Goal: Task Accomplishment & Management: Complete application form

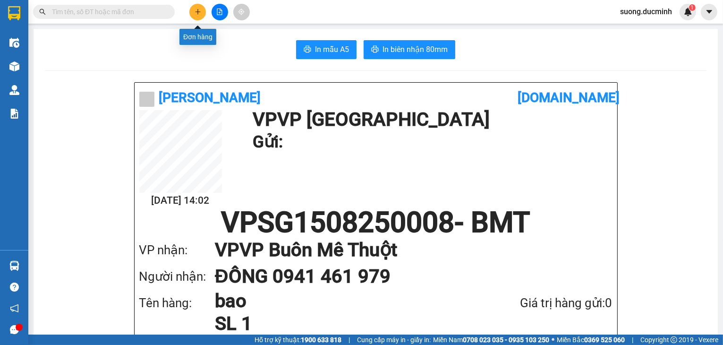
drag, startPoint x: 194, startPoint y: 11, endPoint x: 202, endPoint y: 18, distance: 10.8
click at [202, 18] on button at bounding box center [197, 12] width 17 height 17
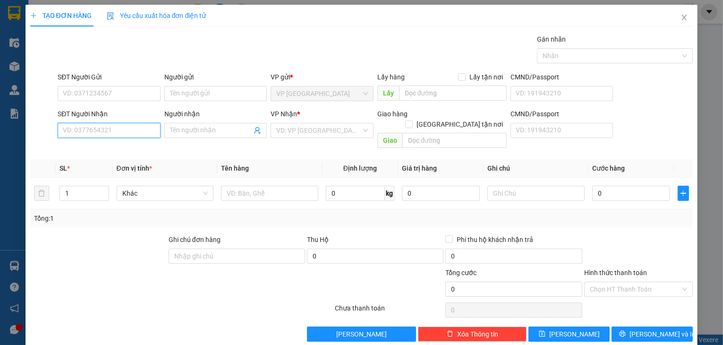
click at [106, 133] on input "SĐT Người Nhận" at bounding box center [109, 130] width 103 height 15
click at [126, 147] on div "0947955698 - lan anh" at bounding box center [108, 149] width 91 height 10
type input "0947955698"
type input "lan anh"
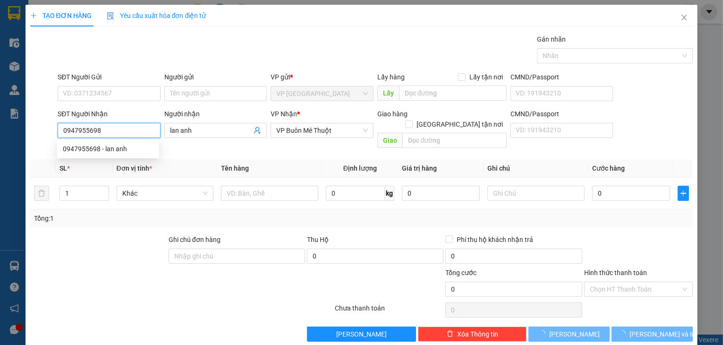
type input "50.000"
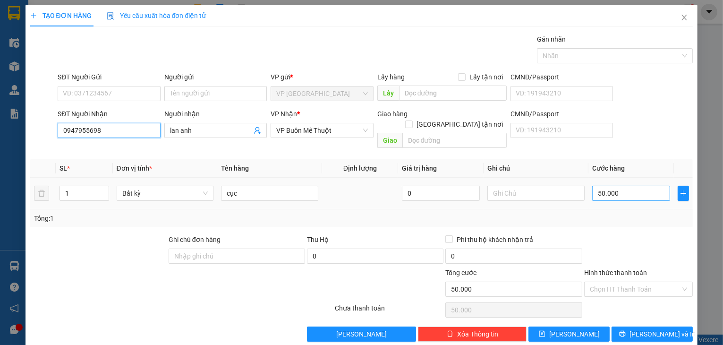
type input "0947955698"
click at [616, 189] on input "50.000" at bounding box center [631, 193] width 78 height 15
type input "4"
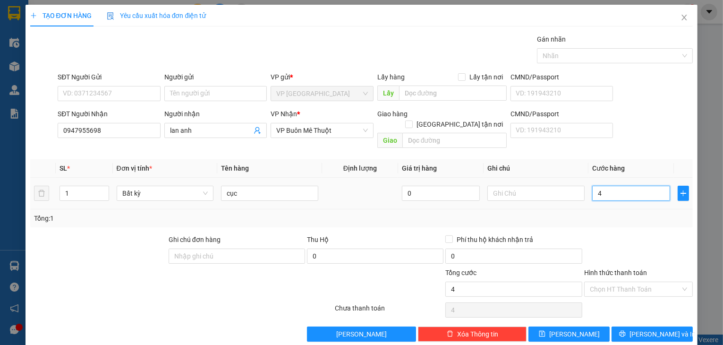
type input "40"
type input "40.000"
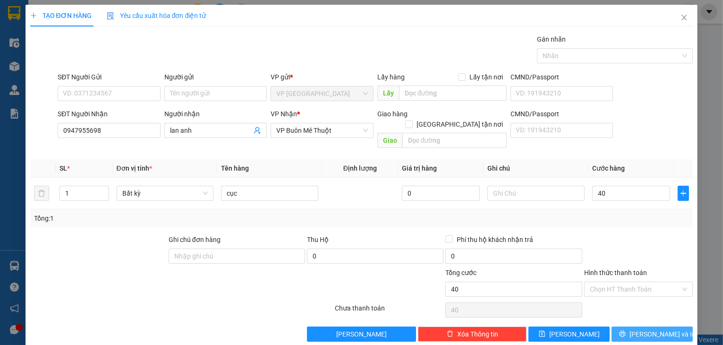
type input "40.000"
click at [664, 329] on span "[PERSON_NAME] và In" at bounding box center [663, 334] width 66 height 10
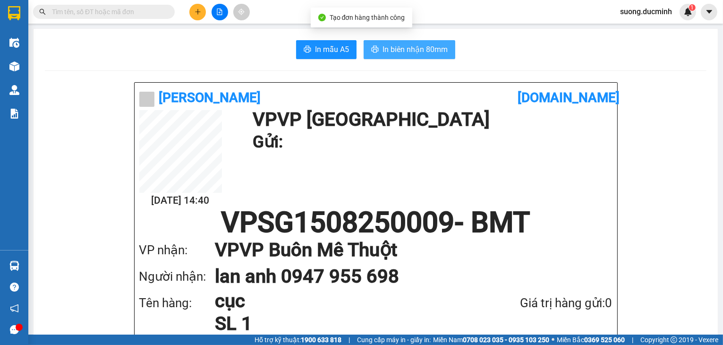
click at [420, 53] on span "In biên nhận 80mm" at bounding box center [415, 49] width 65 height 12
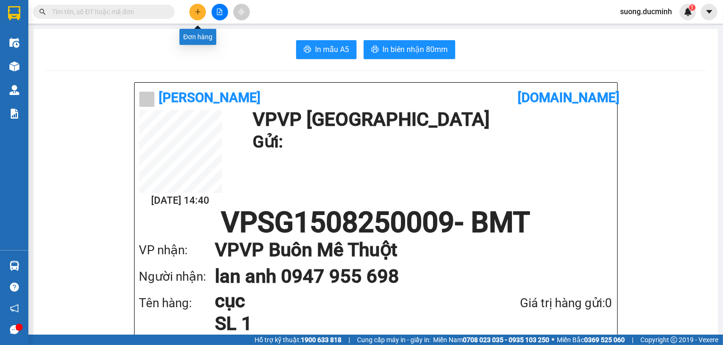
click at [196, 17] on button at bounding box center [197, 12] width 17 height 17
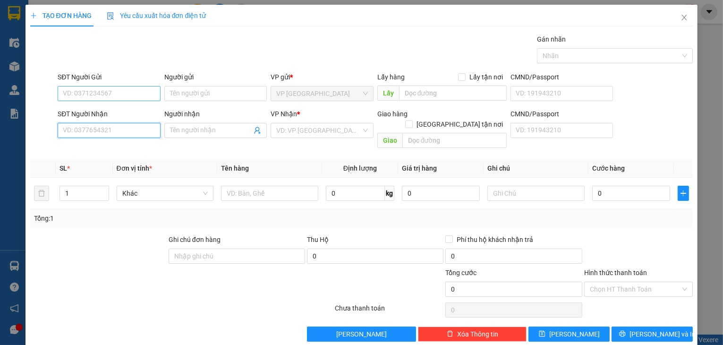
drag, startPoint x: 121, startPoint y: 130, endPoint x: 85, endPoint y: 97, distance: 49.1
click at [119, 129] on input "SĐT Người Nhận" at bounding box center [109, 130] width 103 height 15
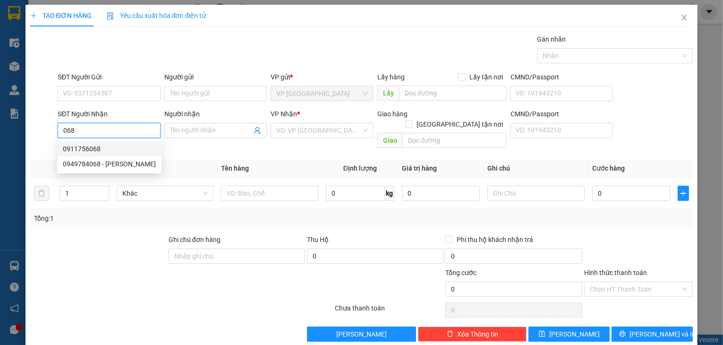
click at [103, 147] on div "0911756068" at bounding box center [109, 149] width 93 height 10
type input "0911756068"
type input "70.000"
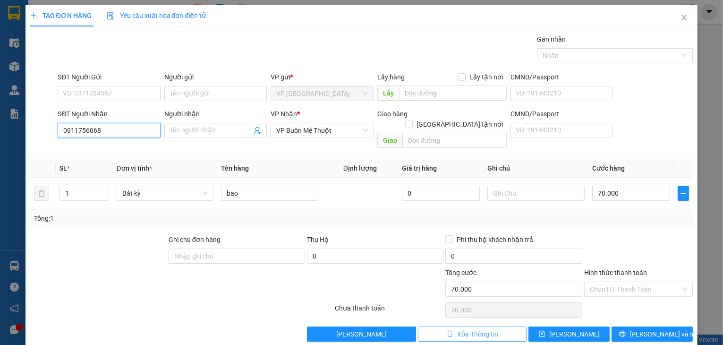
type input "0911756068"
click at [476, 329] on span "Xóa Thông tin" at bounding box center [477, 334] width 41 height 10
type input "0"
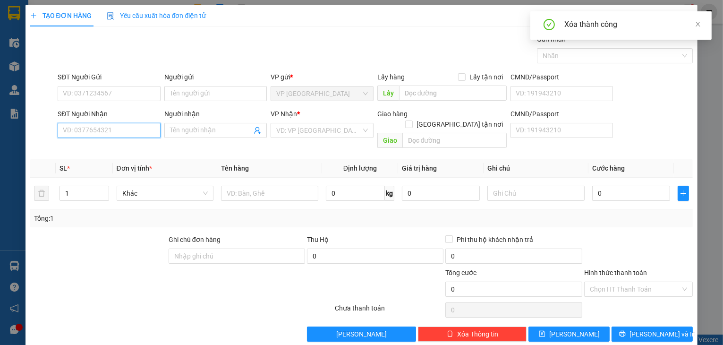
click at [98, 136] on input "SĐT Người Nhận" at bounding box center [109, 130] width 103 height 15
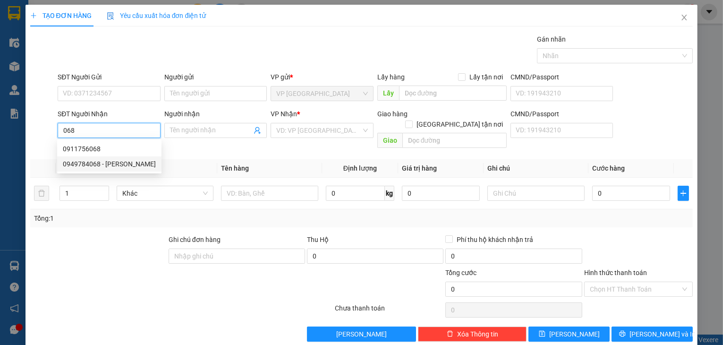
click at [108, 163] on div "0949784068 - [PERSON_NAME]" at bounding box center [109, 164] width 93 height 10
type input "0949784068"
type input "hung"
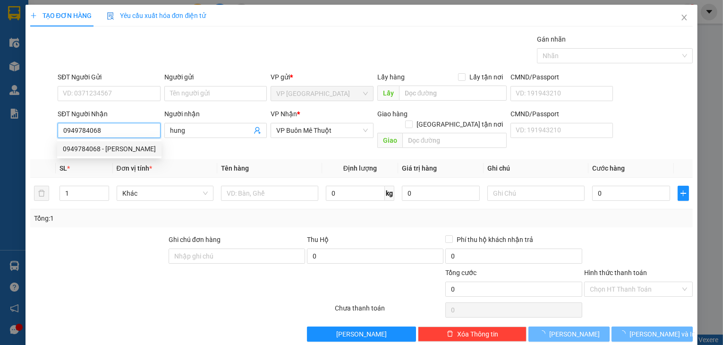
type input "100.000"
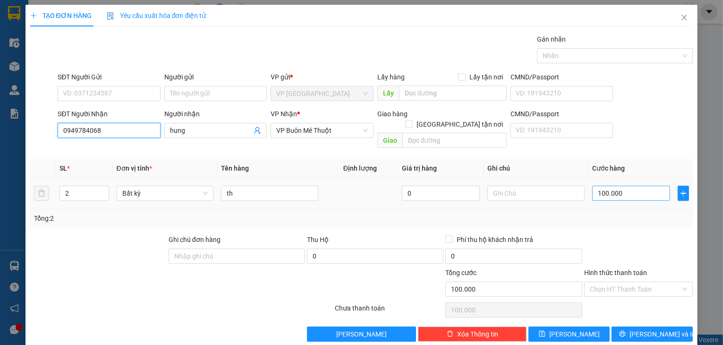
type input "0949784068"
click at [643, 186] on input "100.000" at bounding box center [631, 193] width 78 height 15
type input "1"
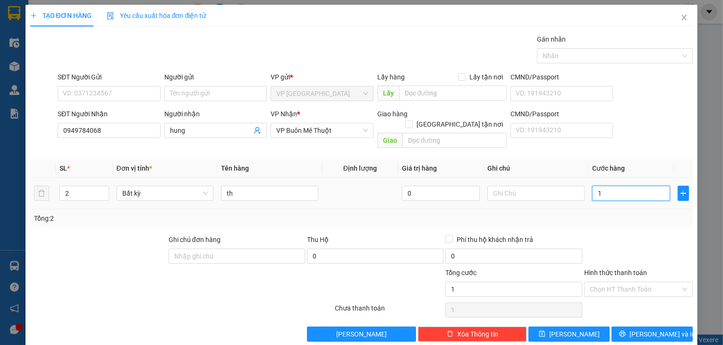
type input "10"
type input "100"
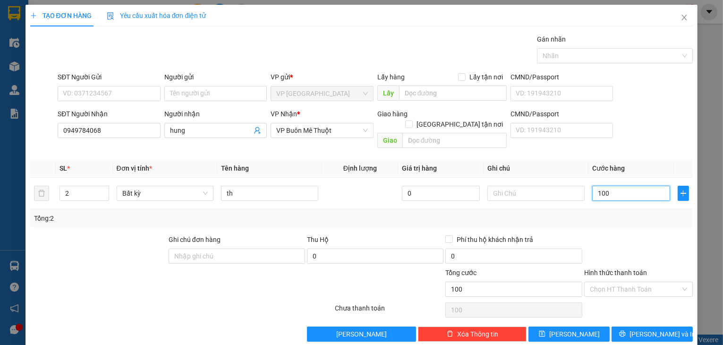
type input "100"
type input "100.000"
click at [665, 255] on div at bounding box center [638, 250] width 111 height 33
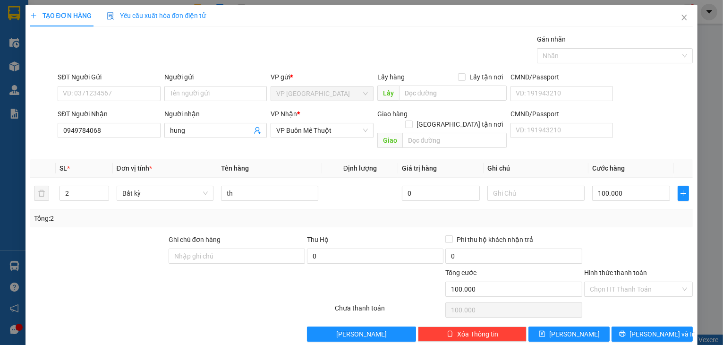
click at [639, 332] on div "TẠO ĐƠN HÀNG Yêu cầu xuất hóa đơn điện tử Transit Pickup Surcharge Ids Transit …" at bounding box center [362, 177] width 673 height 344
click at [643, 329] on span "[PERSON_NAME] và In" at bounding box center [663, 334] width 66 height 10
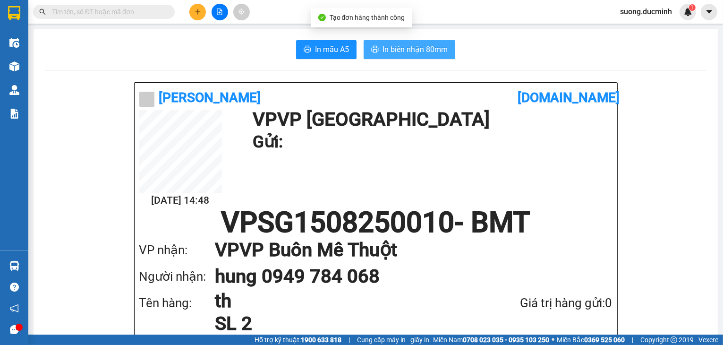
click at [398, 52] on span "In biên nhận 80mm" at bounding box center [415, 49] width 65 height 12
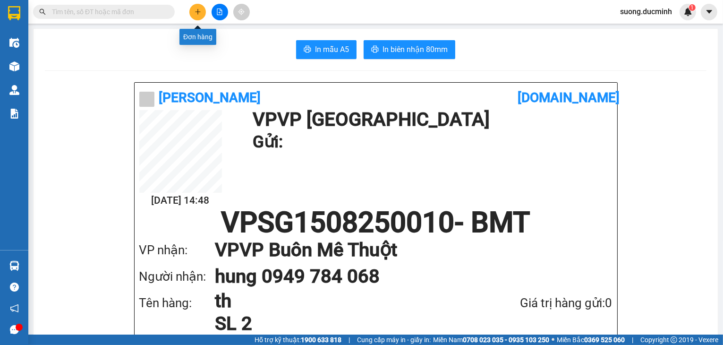
click at [195, 15] on button at bounding box center [197, 12] width 17 height 17
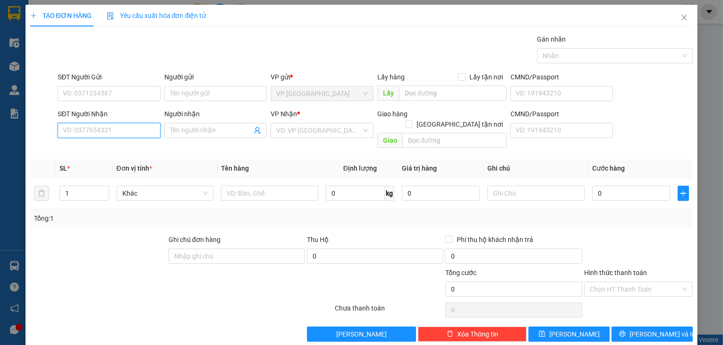
click at [130, 130] on input "SĐT Người Nhận" at bounding box center [109, 130] width 103 height 15
type input "0946504103"
click at [85, 153] on div "0946504103" at bounding box center [108, 149] width 91 height 10
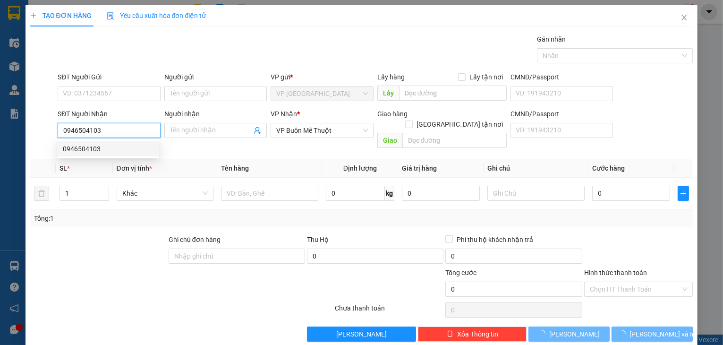
type input "60.000"
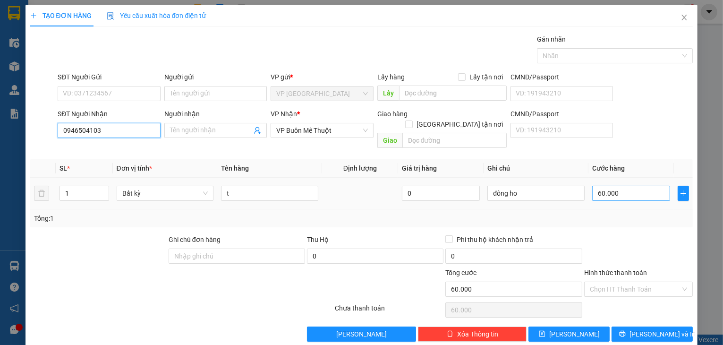
type input "0946504103"
click at [641, 186] on input "60.000" at bounding box center [631, 193] width 78 height 15
type input "1"
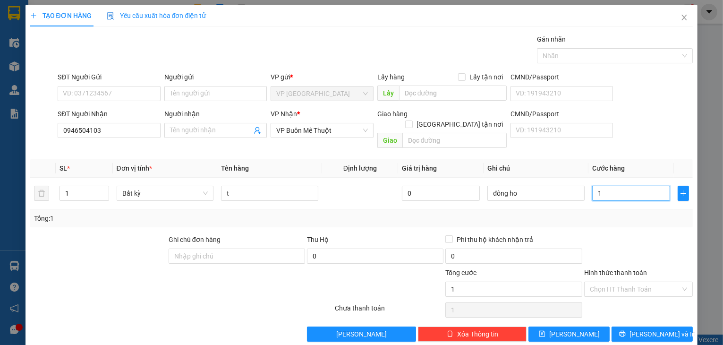
type input "15"
type input "150"
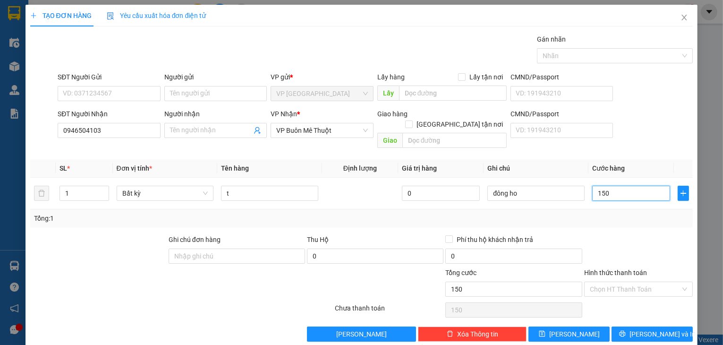
type input "150"
type input "150.000"
click at [641, 251] on div at bounding box center [638, 250] width 111 height 33
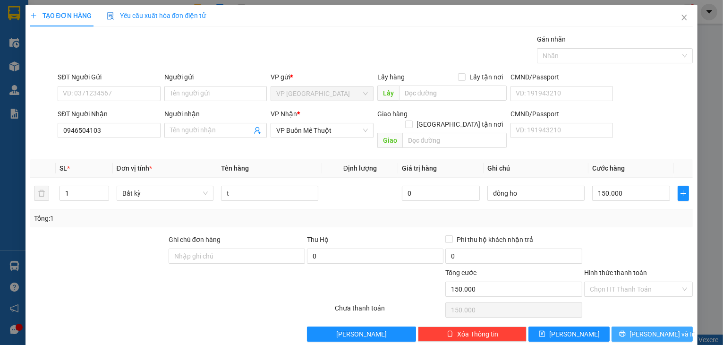
click at [650, 329] on span "[PERSON_NAME] và In" at bounding box center [663, 334] width 66 height 10
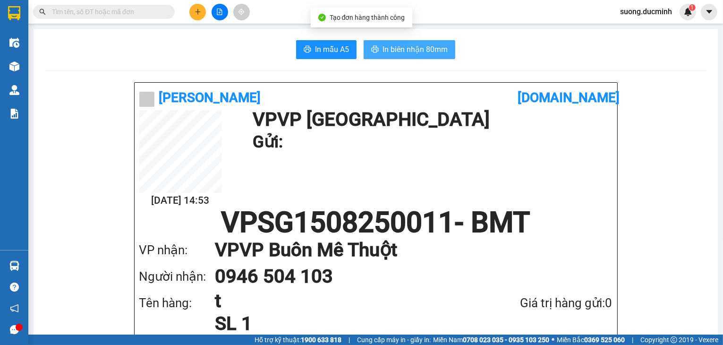
click at [397, 51] on span "In biên nhận 80mm" at bounding box center [415, 49] width 65 height 12
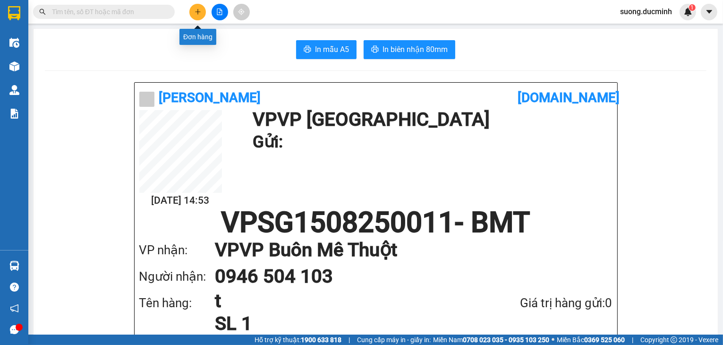
click at [198, 12] on icon "plus" at bounding box center [198, 12] width 7 height 7
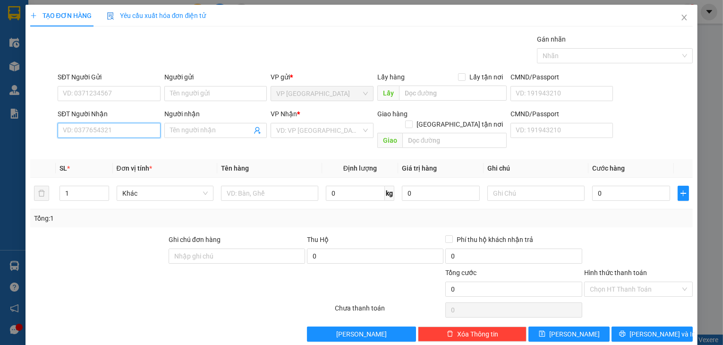
click at [108, 128] on input "SĐT Người Nhận" at bounding box center [109, 130] width 103 height 15
click at [108, 130] on input "SĐT Người Nhận" at bounding box center [109, 130] width 103 height 15
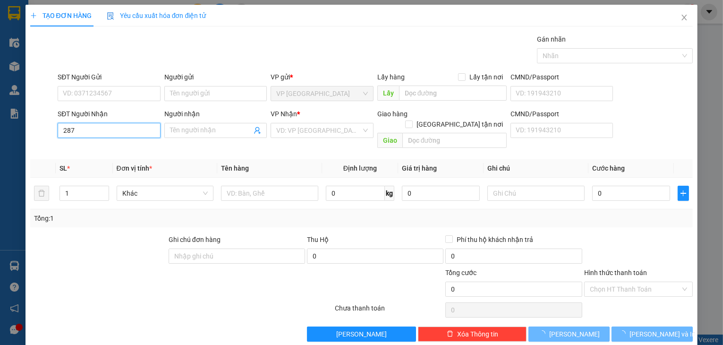
click at [112, 136] on input "287" at bounding box center [109, 130] width 103 height 15
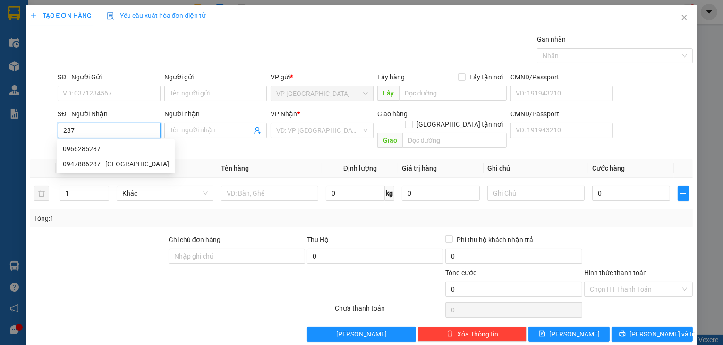
click at [119, 136] on input "287" at bounding box center [109, 130] width 103 height 15
click at [100, 164] on div "0947886287 - [GEOGRAPHIC_DATA]" at bounding box center [116, 164] width 106 height 10
type input "0947886287"
type input "le nam"
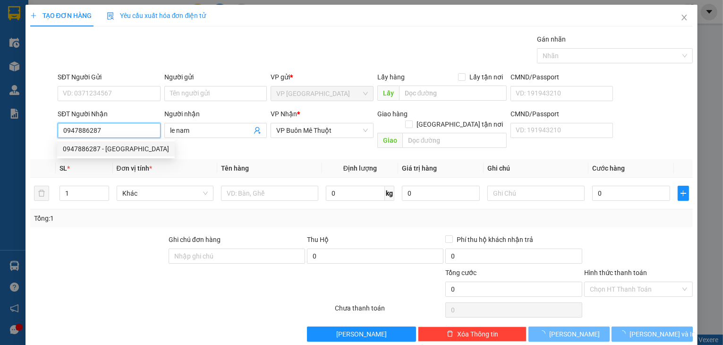
type input "120.000"
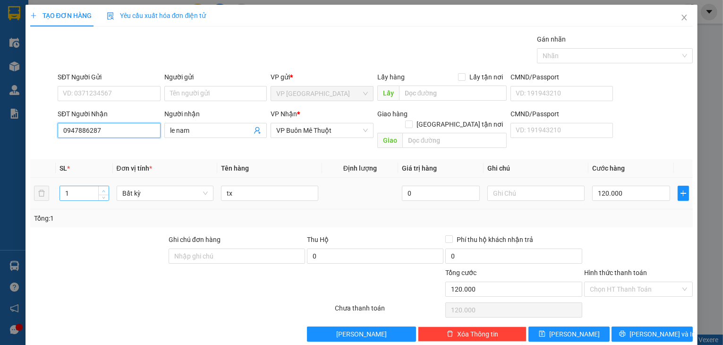
type input "0947886287"
type input "2"
click at [104, 189] on icon "up" at bounding box center [103, 190] width 3 height 3
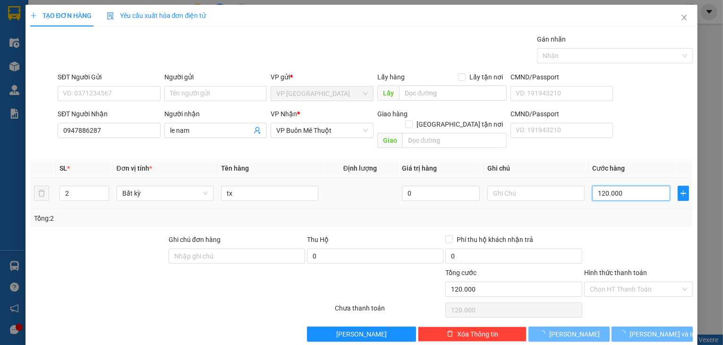
click at [634, 186] on input "120.000" at bounding box center [631, 193] width 78 height 15
type input "0"
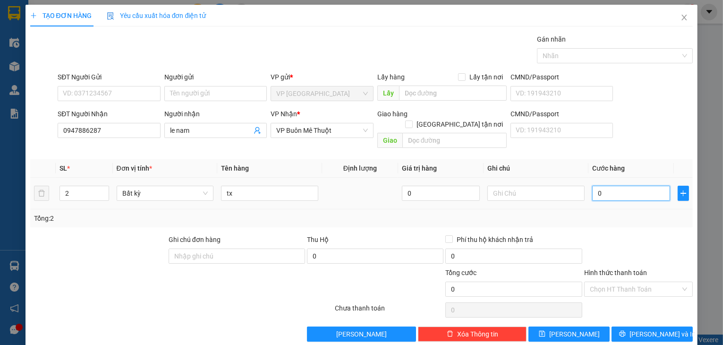
click at [625, 186] on input "0" at bounding box center [631, 193] width 78 height 15
type input "0"
click at [105, 188] on span "up" at bounding box center [104, 191] width 6 height 6
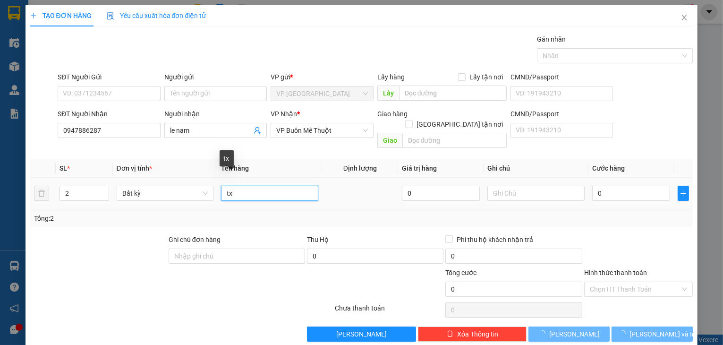
click at [251, 186] on input "tx" at bounding box center [269, 193] width 97 height 15
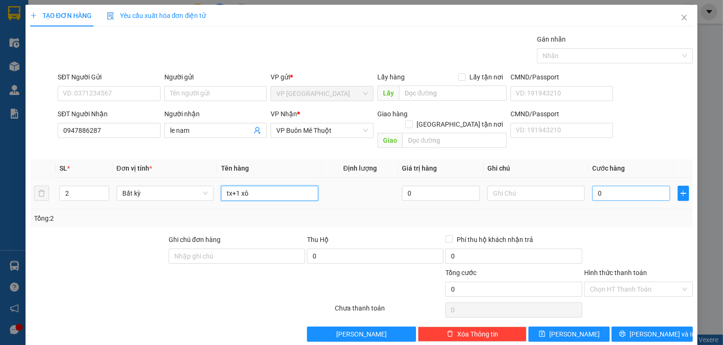
type input "tx+1 xô"
click at [610, 186] on input "0" at bounding box center [631, 193] width 78 height 15
type input "2"
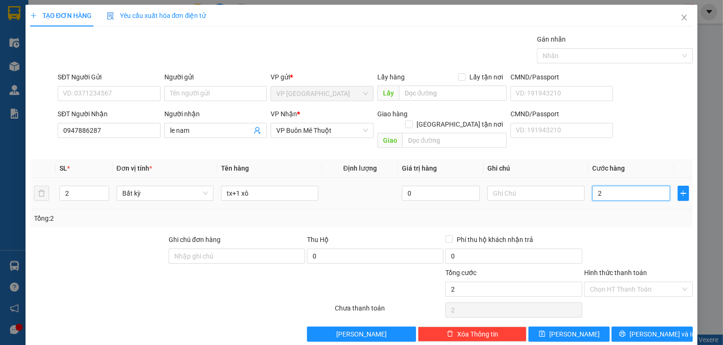
type input "28"
type input "280"
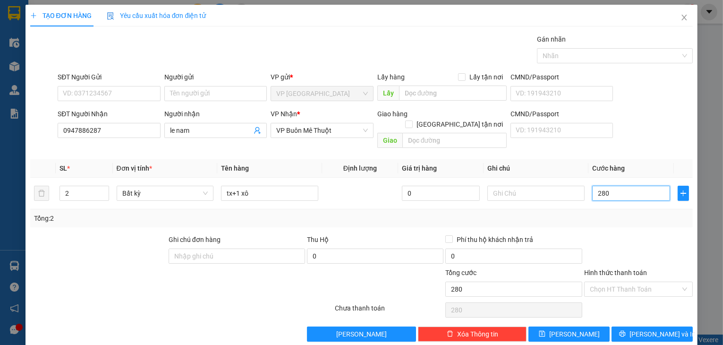
type input "280"
type input "280.000"
click at [633, 241] on div at bounding box center [638, 250] width 111 height 33
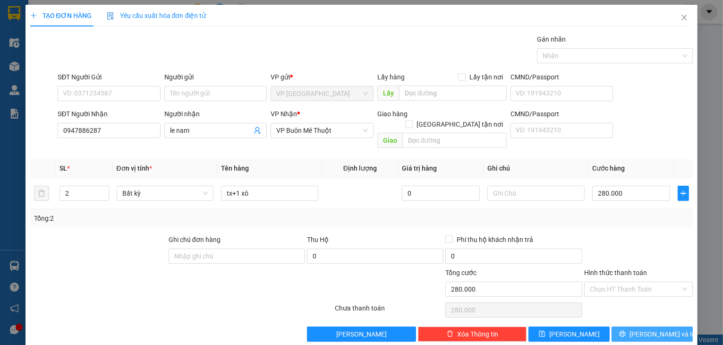
click at [618, 326] on button "[PERSON_NAME] và In" at bounding box center [652, 333] width 81 height 15
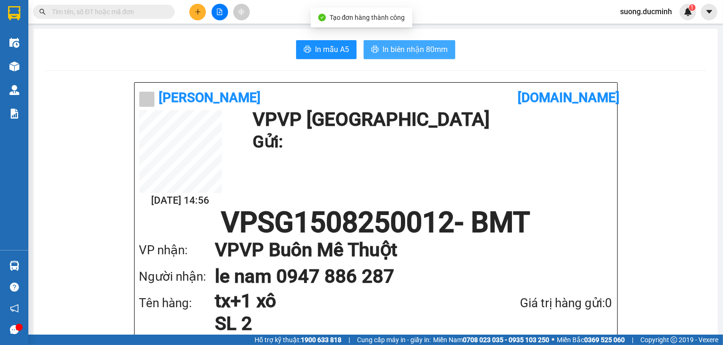
click at [418, 47] on span "In biên nhận 80mm" at bounding box center [415, 49] width 65 height 12
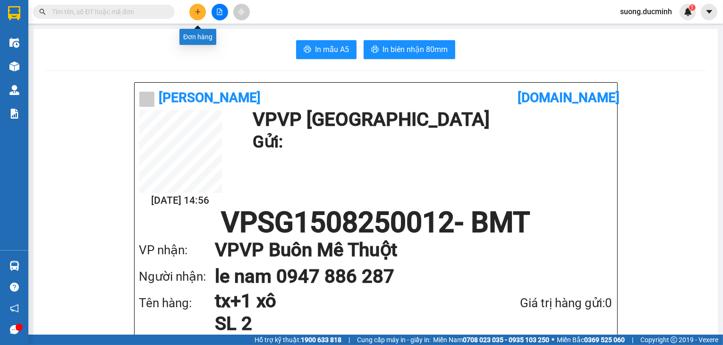
click at [195, 14] on icon "plus" at bounding box center [198, 12] width 7 height 7
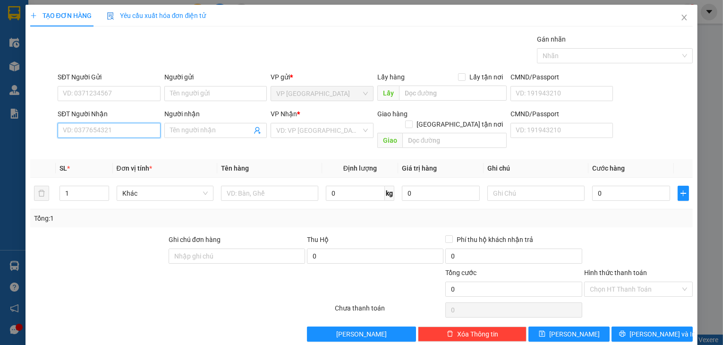
click at [109, 128] on input "SĐT Người Nhận" at bounding box center [109, 130] width 103 height 15
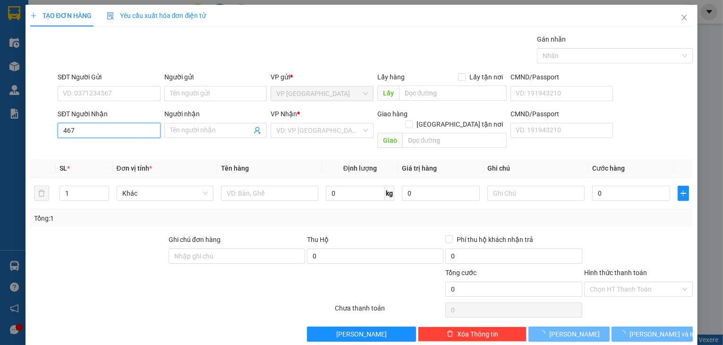
click at [110, 128] on input "467" at bounding box center [109, 130] width 103 height 15
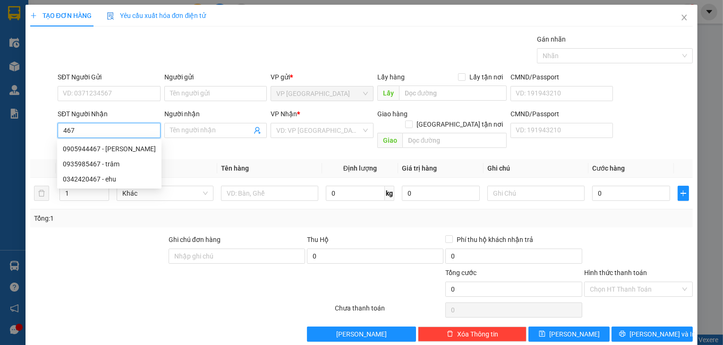
click at [110, 128] on input "467" at bounding box center [109, 130] width 103 height 15
click at [113, 145] on div "0905944467 - [PERSON_NAME]" at bounding box center [109, 149] width 93 height 10
type input "0905944467"
type input "hai linh"
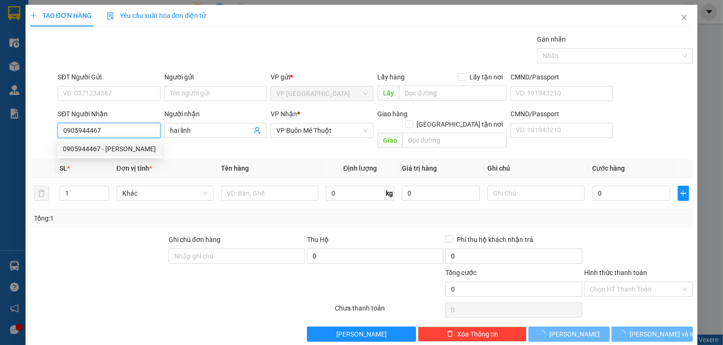
type input "60.000"
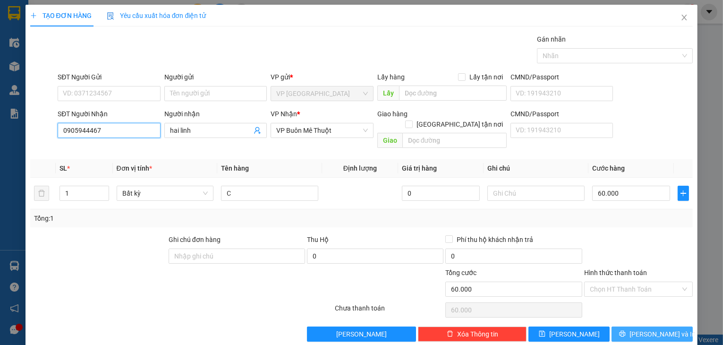
type input "0905944467"
click at [659, 330] on button "[PERSON_NAME] và In" at bounding box center [652, 333] width 81 height 15
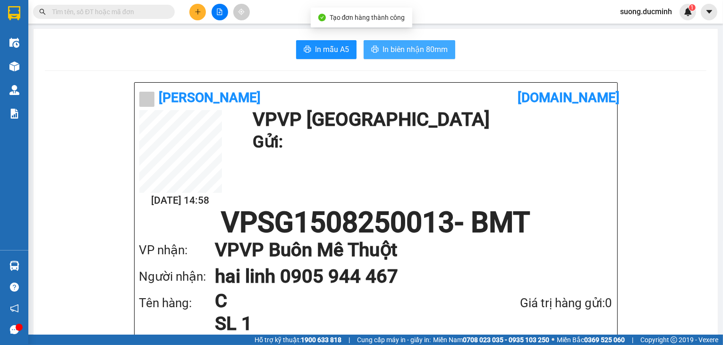
click at [418, 54] on span "In biên nhận 80mm" at bounding box center [415, 49] width 65 height 12
click at [195, 18] on button at bounding box center [197, 12] width 17 height 17
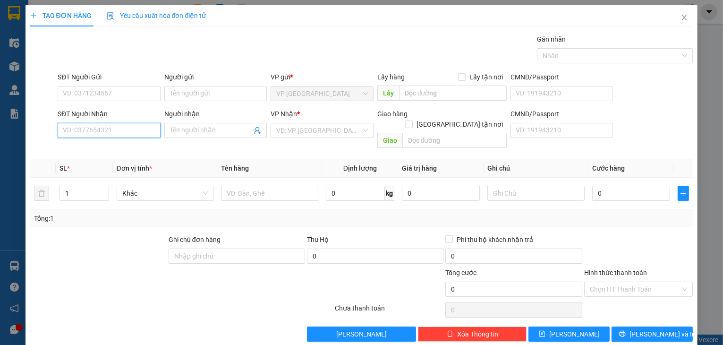
click at [113, 127] on input "SĐT Người Nhận" at bounding box center [109, 130] width 103 height 15
click at [114, 133] on input "101" at bounding box center [109, 130] width 103 height 15
drag, startPoint x: 98, startPoint y: 131, endPoint x: 59, endPoint y: 135, distance: 39.8
click at [59, 135] on input "101" at bounding box center [109, 130] width 103 height 15
click at [90, 148] on div "0946473010 - [GEOGRAPHIC_DATA]" at bounding box center [116, 149] width 106 height 10
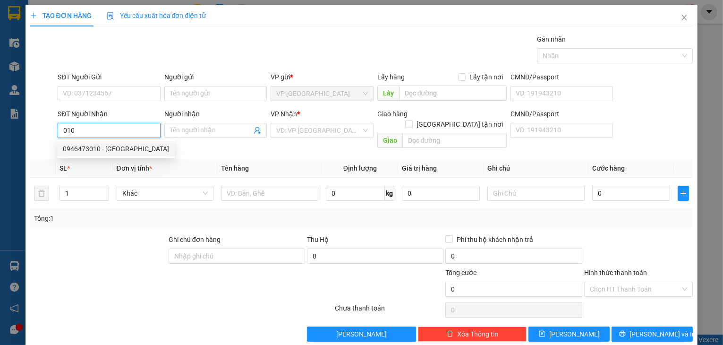
type input "0946473010"
type input "phuong"
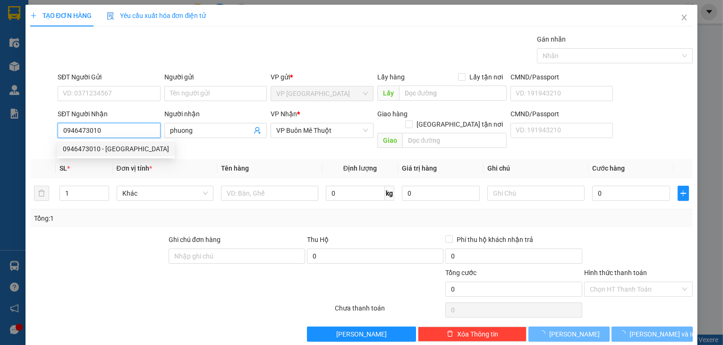
type input "1.650.000"
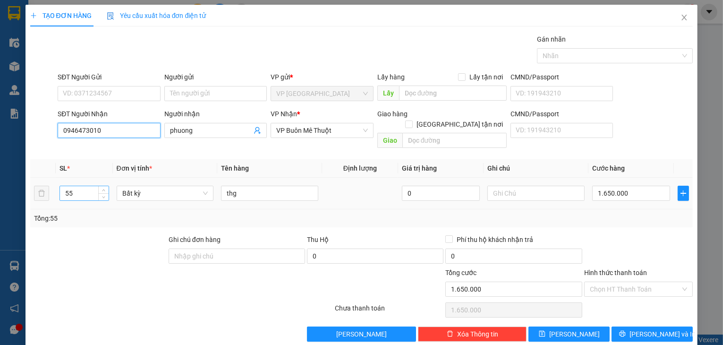
type input "0946473010"
drag, startPoint x: 77, startPoint y: 184, endPoint x: 30, endPoint y: 193, distance: 47.1
click at [30, 193] on tr "55 Bất kỳ thg 0 1.650.000" at bounding box center [361, 194] width 663 height 32
type input "4"
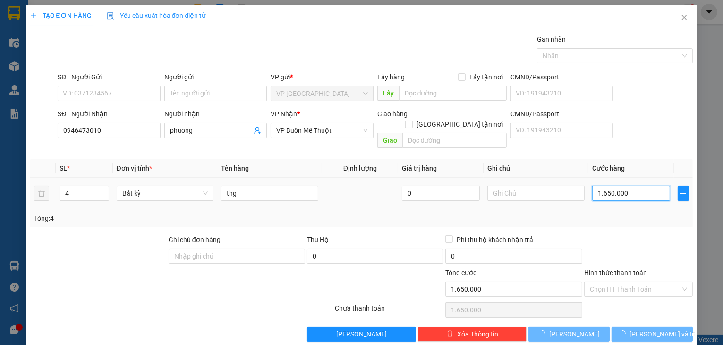
click at [639, 186] on input "1.650.000" at bounding box center [631, 193] width 78 height 15
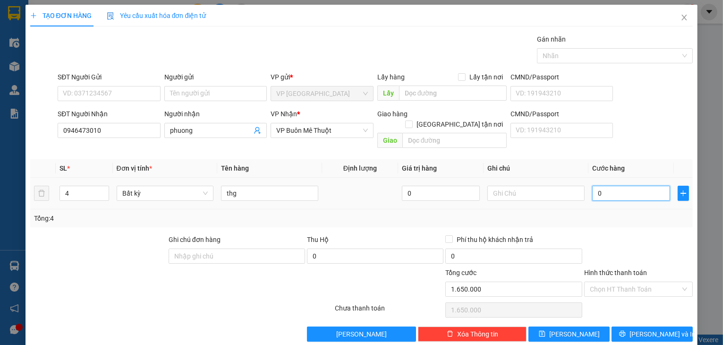
type input "0"
type input "1"
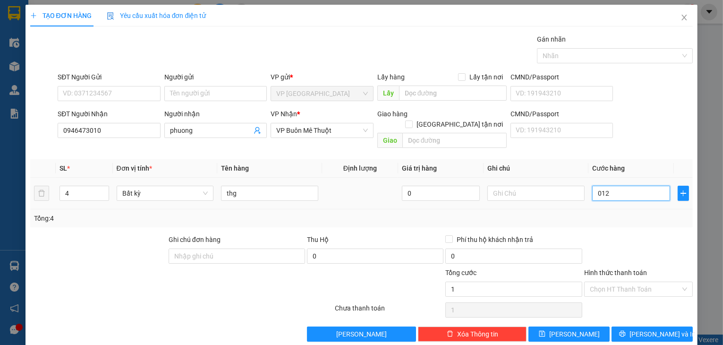
type input "0.120"
type input "120"
drag, startPoint x: 622, startPoint y: 235, endPoint x: 609, endPoint y: 296, distance: 61.8
click at [622, 236] on div at bounding box center [638, 250] width 111 height 33
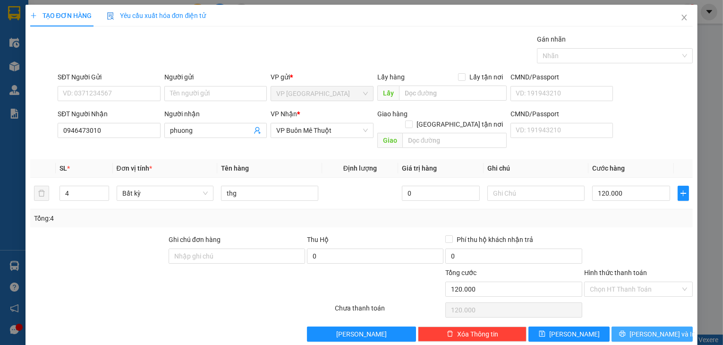
click at [625, 326] on button "[PERSON_NAME] và In" at bounding box center [652, 333] width 81 height 15
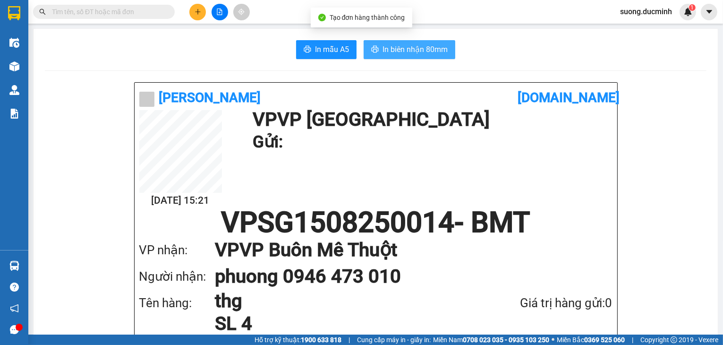
click at [396, 55] on span "In biên nhận 80mm" at bounding box center [415, 49] width 65 height 12
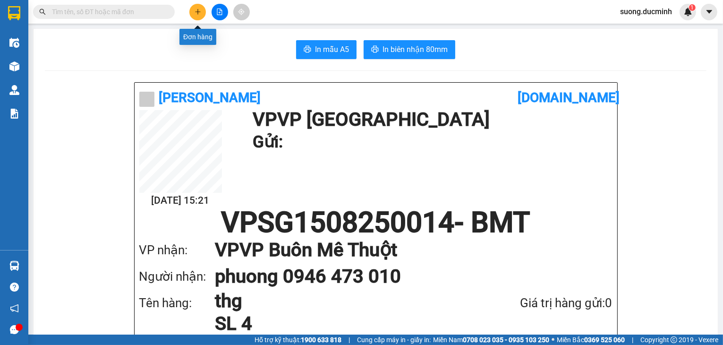
click at [199, 15] on icon "plus" at bounding box center [198, 12] width 7 height 7
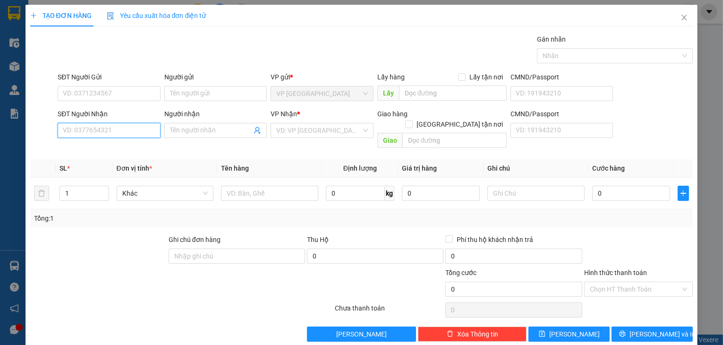
click at [128, 133] on input "SĐT Người Nhận" at bounding box center [109, 130] width 103 height 15
drag, startPoint x: 79, startPoint y: 146, endPoint x: 80, endPoint y: 151, distance: 4.8
click at [79, 147] on div "0974346486 - huynh t nghĩa" at bounding box center [108, 149] width 91 height 10
type input "0974346486"
type input "huynh t nghĩa"
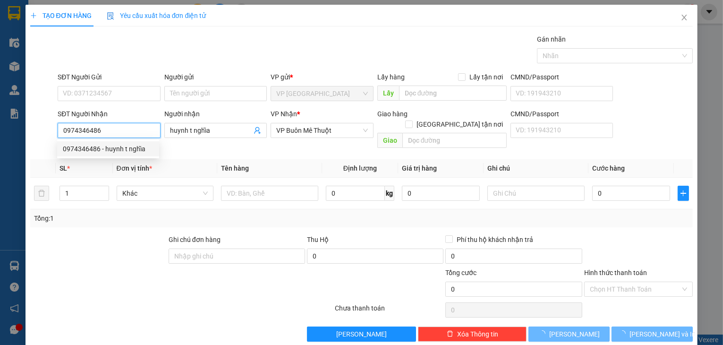
type input "60.000"
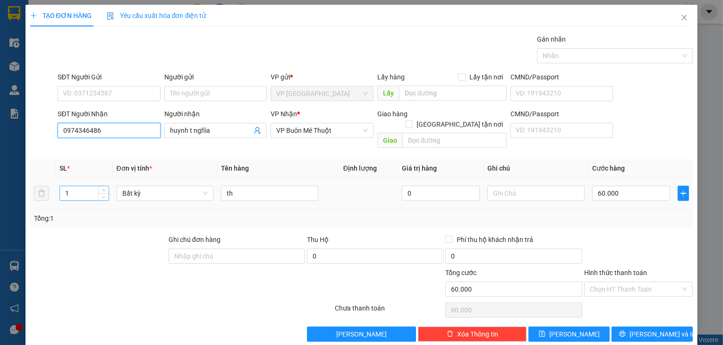
type input "0974346486"
click at [43, 179] on tr "1 Bất kỳ th 0 60.000" at bounding box center [361, 194] width 663 height 32
type input "4"
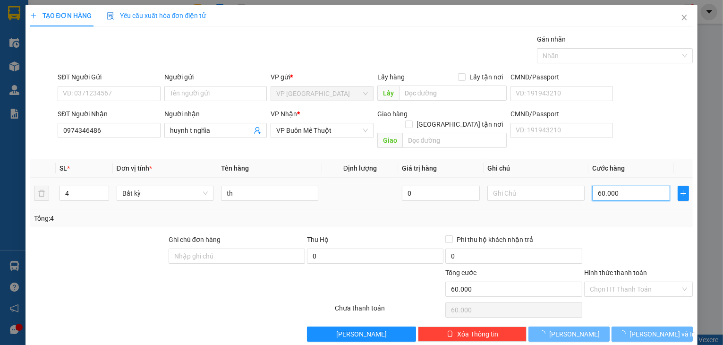
click at [643, 186] on input "60.000" at bounding box center [631, 193] width 78 height 15
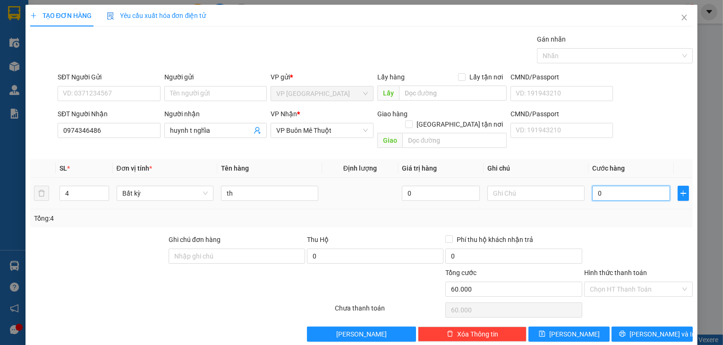
type input "0"
type input "2"
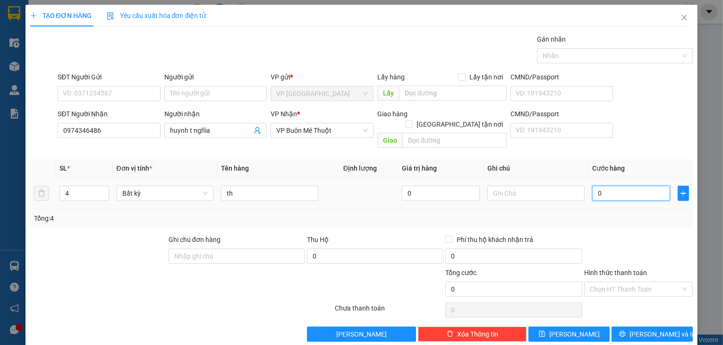
type input "02"
type input "24"
type input "024"
type input "240"
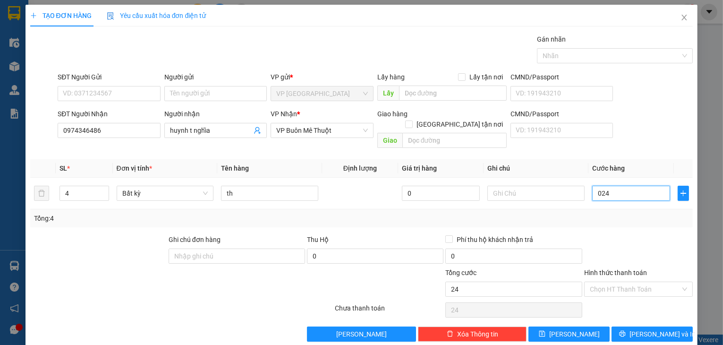
type input "240"
type input "0.240"
click at [623, 242] on div at bounding box center [638, 250] width 111 height 33
click at [639, 282] on input "Hình thức thanh toán" at bounding box center [635, 289] width 91 height 14
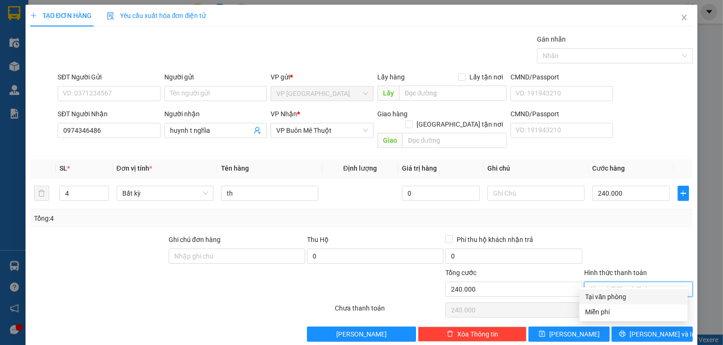
click at [633, 293] on div "Tại văn phòng" at bounding box center [633, 296] width 97 height 10
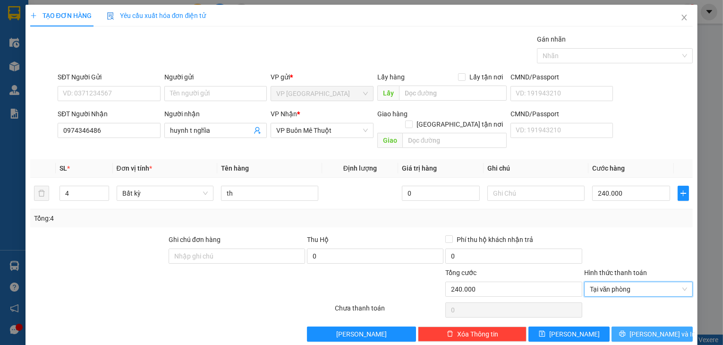
click at [626, 331] on icon "printer" at bounding box center [623, 334] width 6 height 6
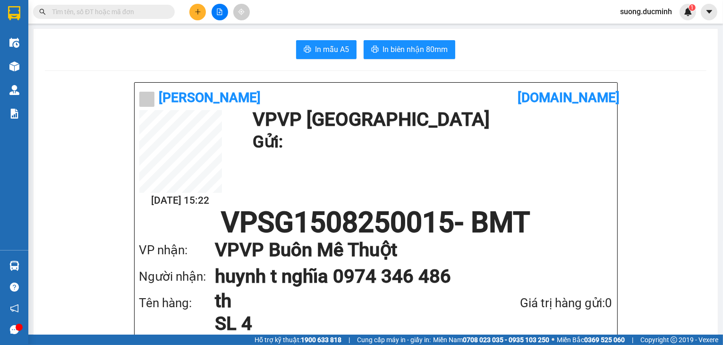
click at [408, 51] on span "In biên nhận 80mm" at bounding box center [415, 49] width 65 height 12
click at [220, 13] on icon "file-add" at bounding box center [219, 12] width 7 height 7
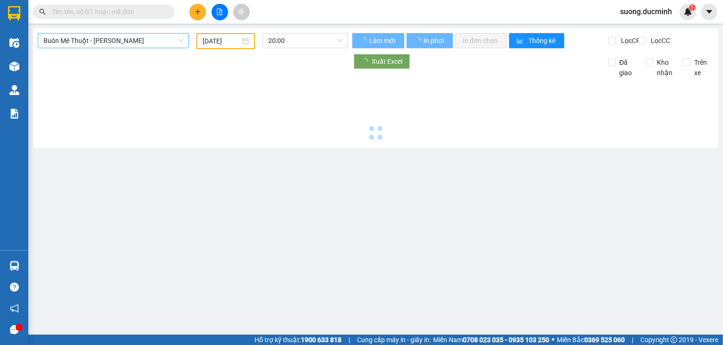
type input "[DATE]"
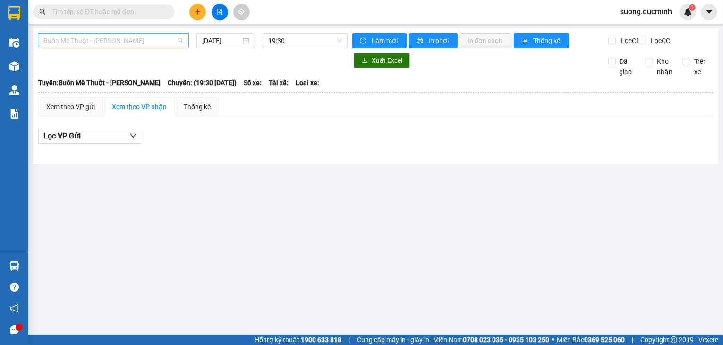
click at [150, 41] on span "Buôn Mê Thuột - [PERSON_NAME]" at bounding box center [113, 41] width 140 height 14
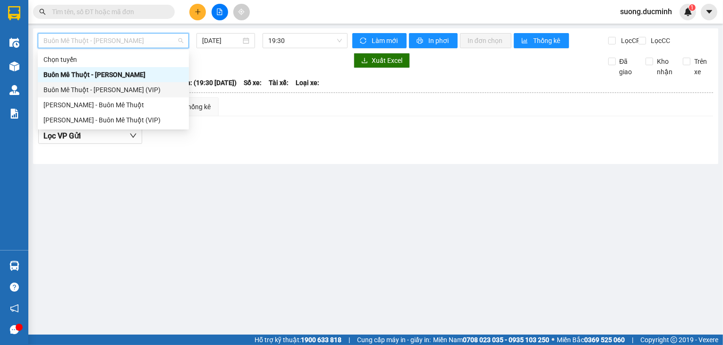
click at [141, 93] on div "Buôn Mê Thuột - [PERSON_NAME] (VIP)" at bounding box center [113, 90] width 140 height 10
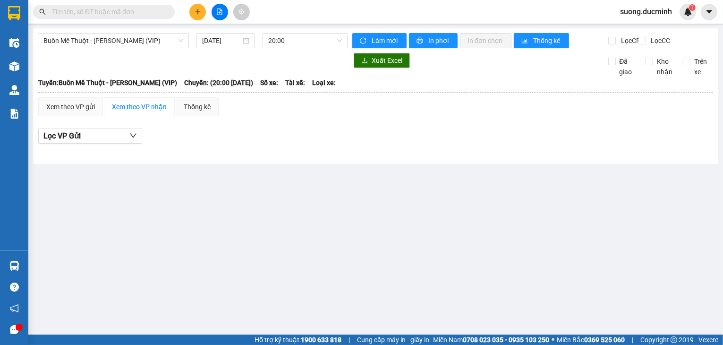
click at [217, 48] on div "[DATE]" at bounding box center [226, 40] width 66 height 15
click at [223, 45] on input "[DATE]" at bounding box center [221, 40] width 39 height 10
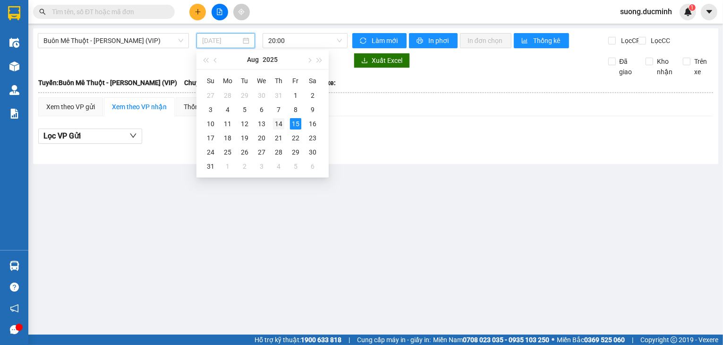
click at [280, 123] on div "14" at bounding box center [278, 123] width 11 height 11
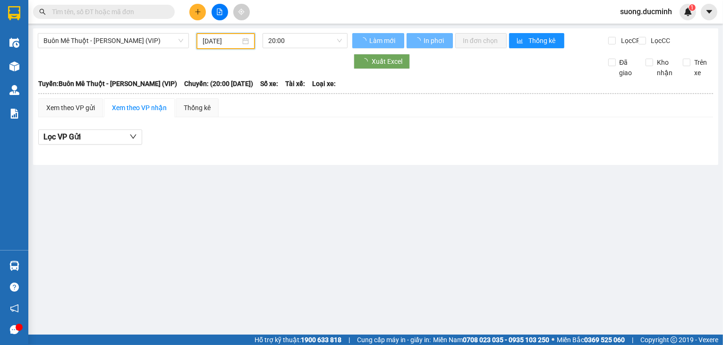
type input "[DATE]"
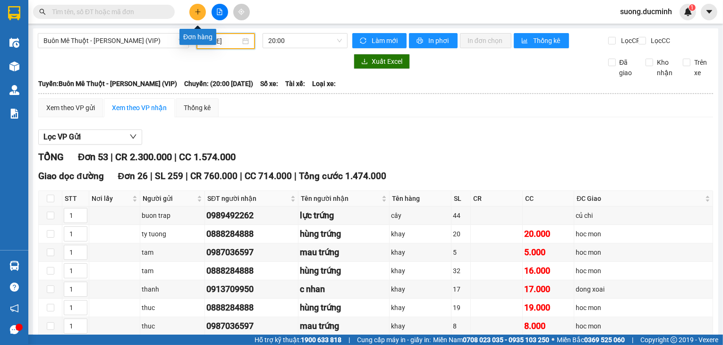
click at [200, 17] on button at bounding box center [197, 12] width 17 height 17
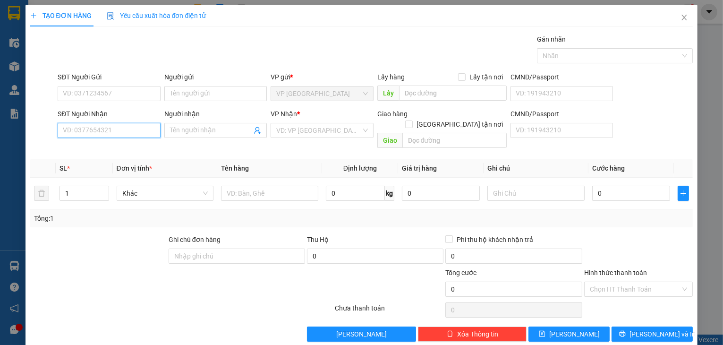
click at [126, 131] on input "SĐT Người Nhận" at bounding box center [109, 130] width 103 height 15
click at [126, 128] on input "SĐT Người Nhận" at bounding box center [109, 130] width 103 height 15
click at [128, 126] on input "858" at bounding box center [109, 130] width 103 height 15
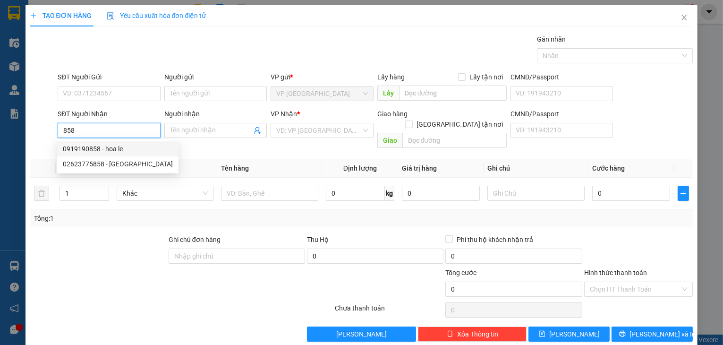
click at [116, 147] on div "0919190858 - hoa le" at bounding box center [118, 149] width 110 height 10
type input "0919190858"
type input "hoa le"
type input "120.000"
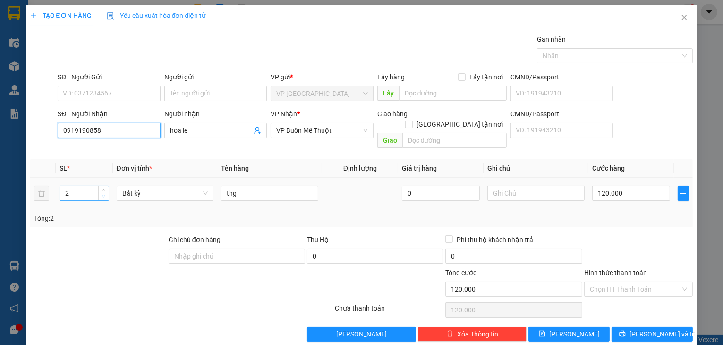
type input "0919190858"
type input "1"
click at [103, 195] on icon "down" at bounding box center [103, 196] width 3 height 3
click at [629, 186] on input "120.000" at bounding box center [631, 193] width 78 height 15
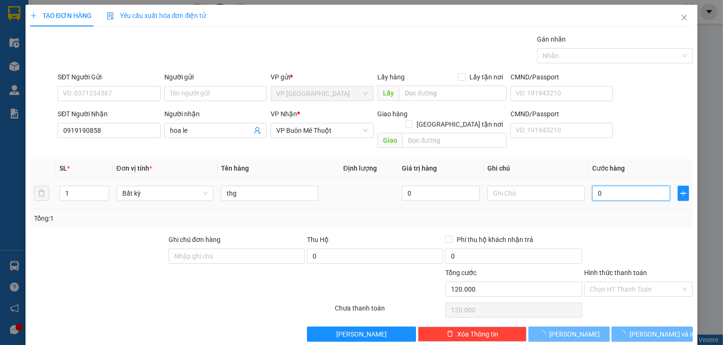
type input "06"
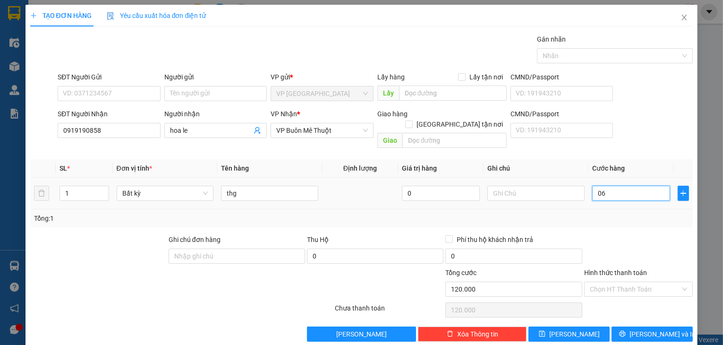
type input "60"
type input "060"
click at [667, 267] on div "Hình thức thanh toán" at bounding box center [638, 274] width 109 height 14
type input "60.000"
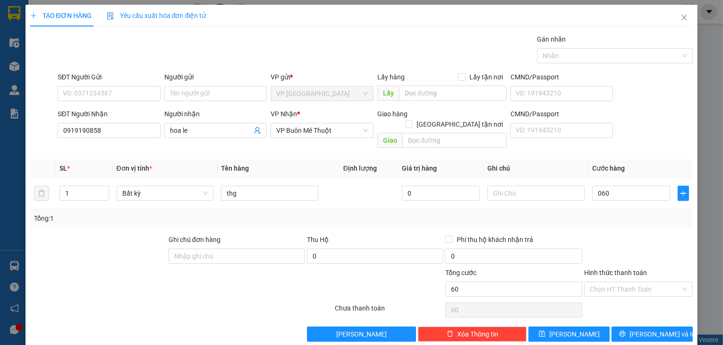
type input "60.000"
click at [643, 282] on input "Hình thức thanh toán" at bounding box center [635, 289] width 91 height 14
click at [644, 298] on div "Tại văn phòng" at bounding box center [633, 296] width 97 height 10
type input "0"
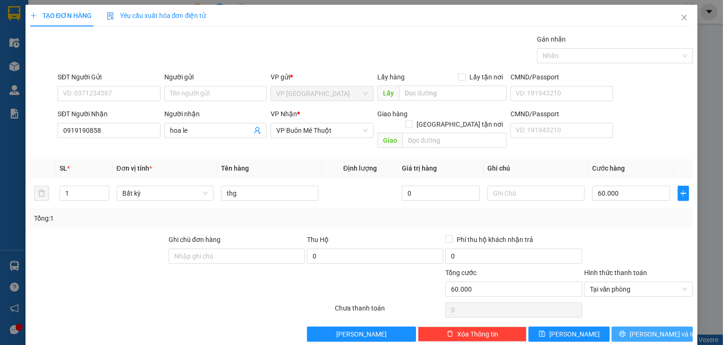
click at [626, 330] on icon "printer" at bounding box center [622, 333] width 7 height 7
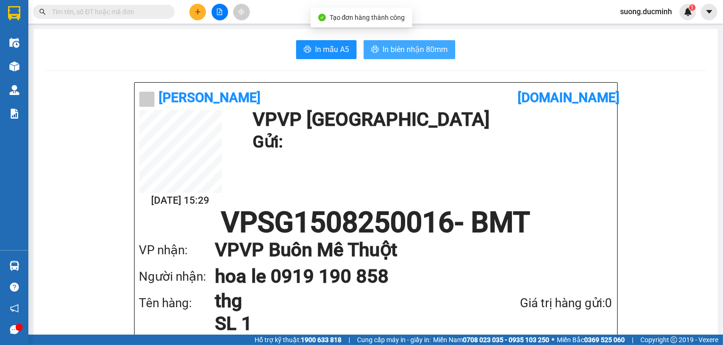
click at [405, 44] on span "In biên nhận 80mm" at bounding box center [415, 49] width 65 height 12
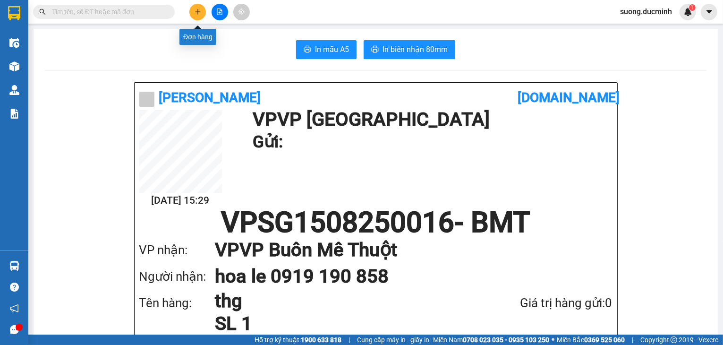
click at [200, 11] on icon "plus" at bounding box center [198, 12] width 7 height 7
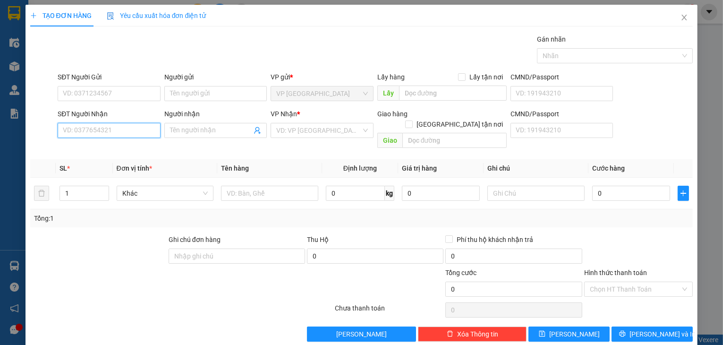
click at [136, 129] on input "SĐT Người Nhận" at bounding box center [109, 130] width 103 height 15
click at [114, 146] on div "0965847848 - a duc" at bounding box center [108, 149] width 91 height 10
type input "0965847848"
type input "a duc"
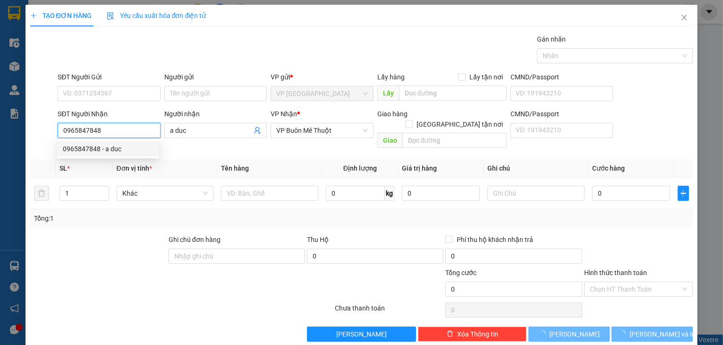
type input "320.000"
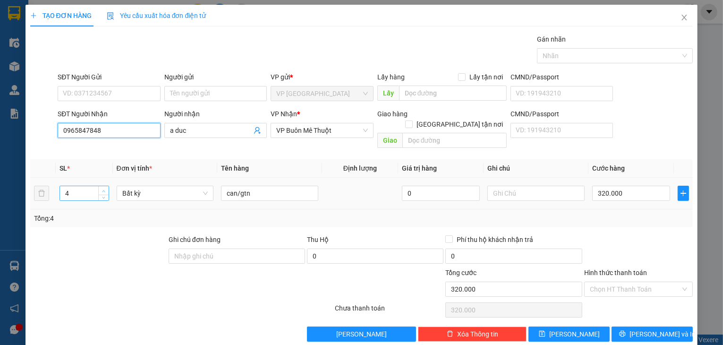
type input "0965847848"
click at [102, 189] on icon "up" at bounding box center [103, 190] width 3 height 3
click at [106, 194] on span "down" at bounding box center [104, 197] width 6 height 6
click at [105, 194] on span "down" at bounding box center [104, 197] width 6 height 6
type input "2"
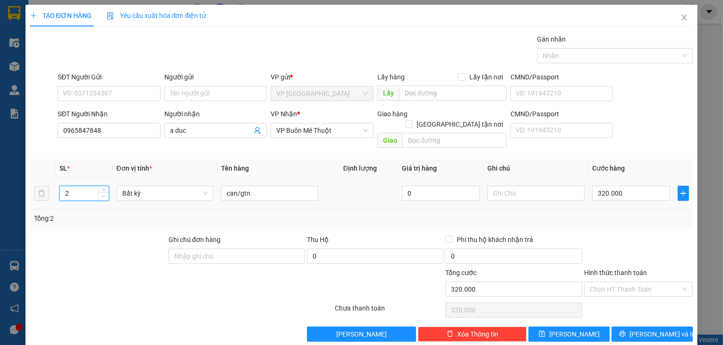
click at [106, 192] on span "Decrease Value" at bounding box center [103, 196] width 10 height 9
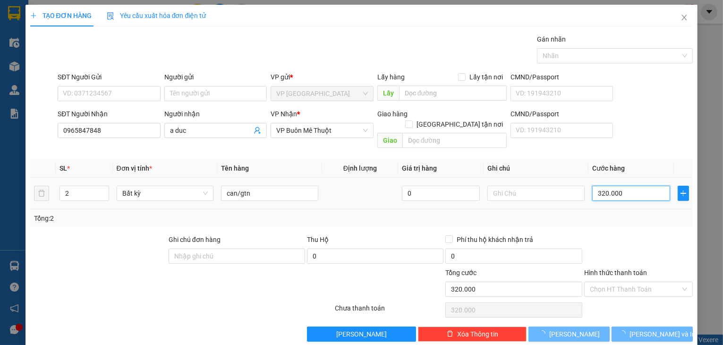
type input "0"
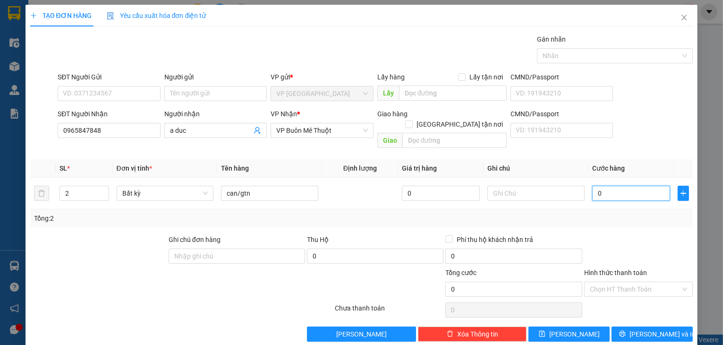
type input "1"
type input "01"
type input "16"
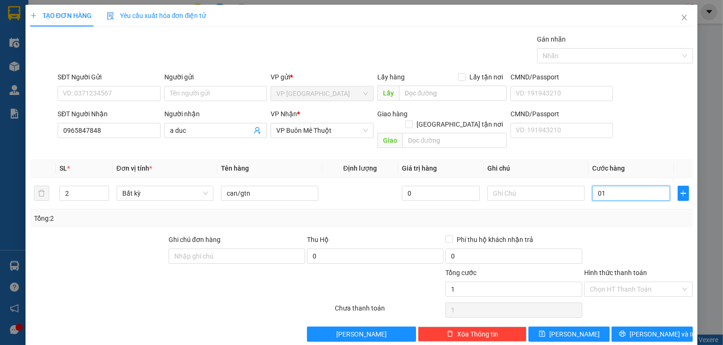
type input "016"
type input "160"
type input "0.160"
type input "160.000"
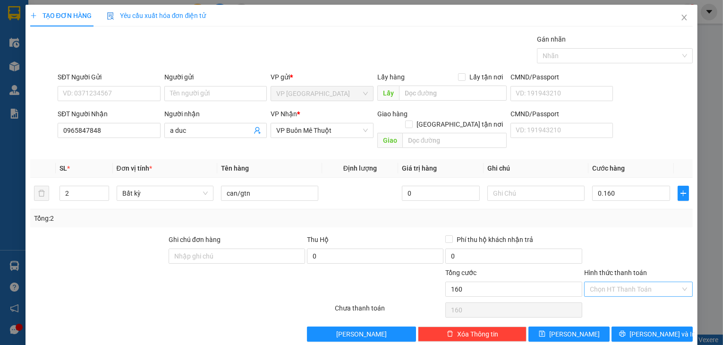
type input "160.000"
click at [639, 282] on input "Hình thức thanh toán" at bounding box center [635, 289] width 91 height 14
click at [649, 299] on div "Tại văn phòng" at bounding box center [633, 296] width 97 height 10
type input "0"
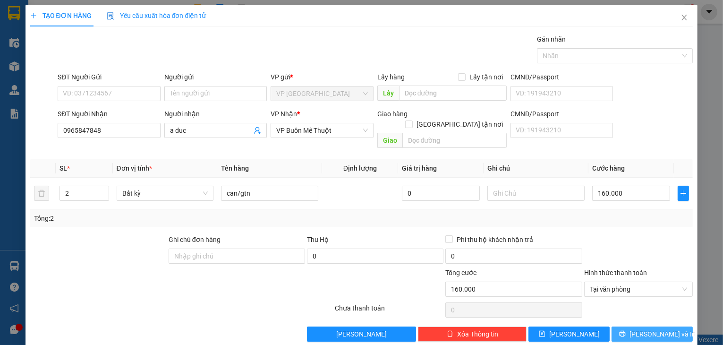
click at [627, 326] on button "[PERSON_NAME] và In" at bounding box center [652, 333] width 81 height 15
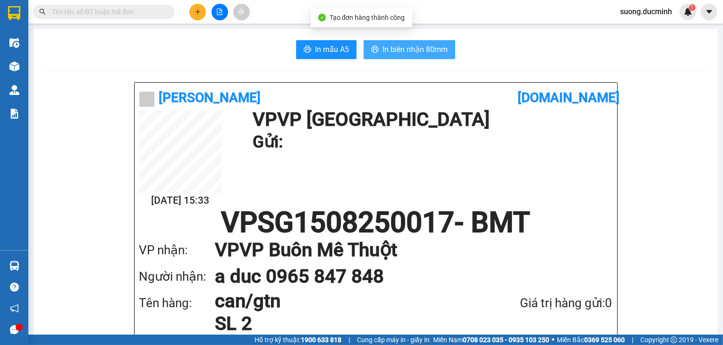
click at [436, 45] on span "In biên nhận 80mm" at bounding box center [415, 49] width 65 height 12
click at [141, 5] on span at bounding box center [104, 12] width 142 height 14
click at [145, 14] on input "text" at bounding box center [107, 12] width 111 height 10
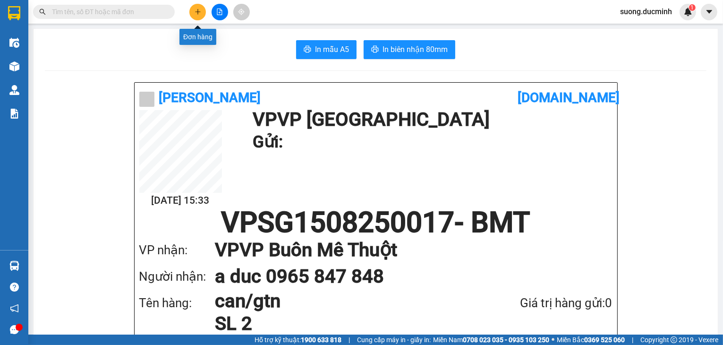
click at [196, 8] on button at bounding box center [197, 12] width 17 height 17
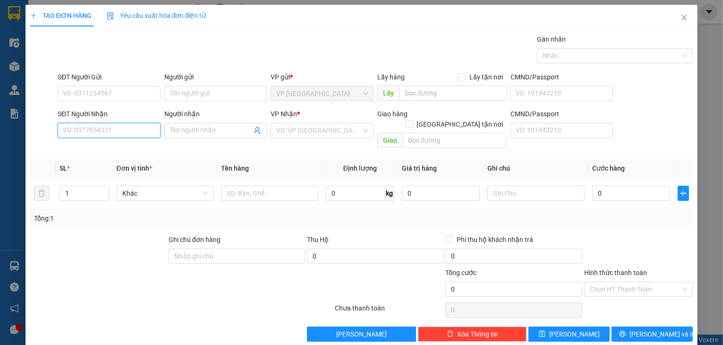
click at [123, 124] on input "SĐT Người Nhận" at bounding box center [109, 130] width 103 height 15
type input "0945871042"
click at [111, 151] on div "0945871042 - LOC" at bounding box center [108, 149] width 91 height 10
type input "LOC"
type input "cx [PERSON_NAME]"
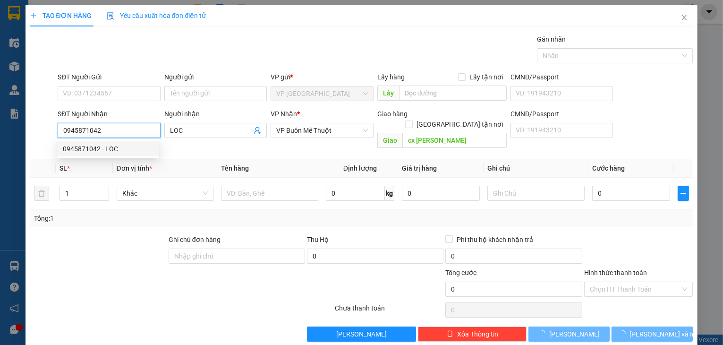
type input "70.000"
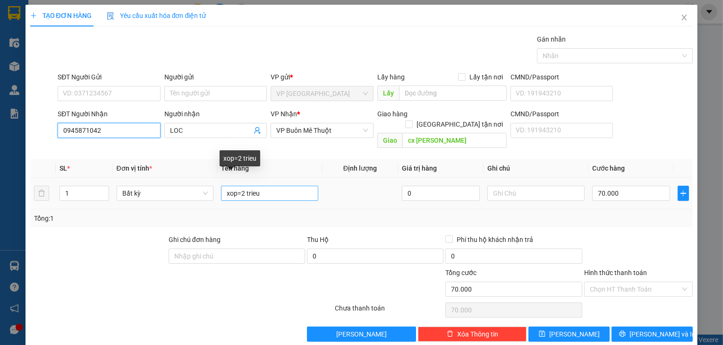
type input "0945871042"
drag, startPoint x: 265, startPoint y: 186, endPoint x: 198, endPoint y: 185, distance: 67.5
click at [198, 185] on tr "1 Bất kỳ xop=2 trieu 0 70.000" at bounding box center [361, 194] width 663 height 32
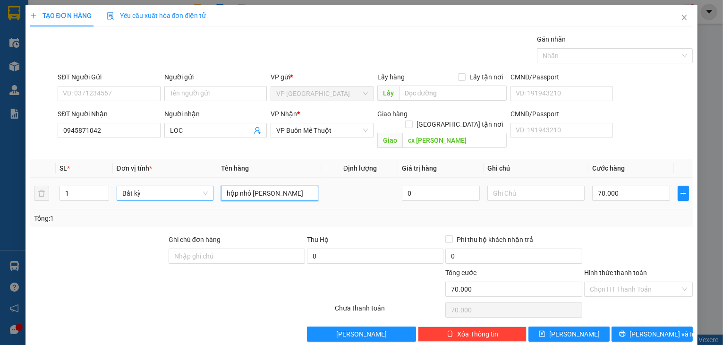
type input "hộp nhỏ xanh"
click at [632, 187] on input "70.000" at bounding box center [631, 193] width 78 height 15
type input "3"
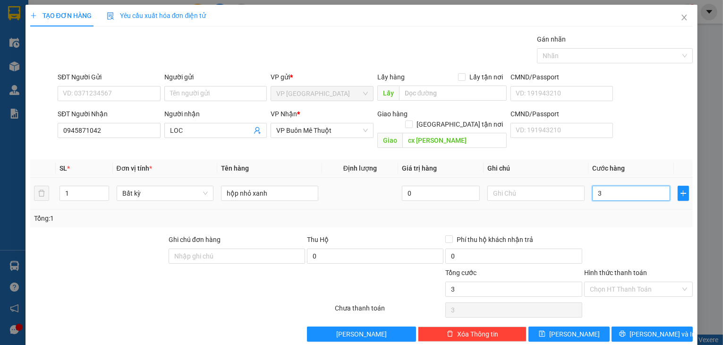
type input "30"
type input "30.000"
drag, startPoint x: 656, startPoint y: 247, endPoint x: 661, endPoint y: 289, distance: 41.4
click at [656, 253] on div at bounding box center [638, 250] width 111 height 33
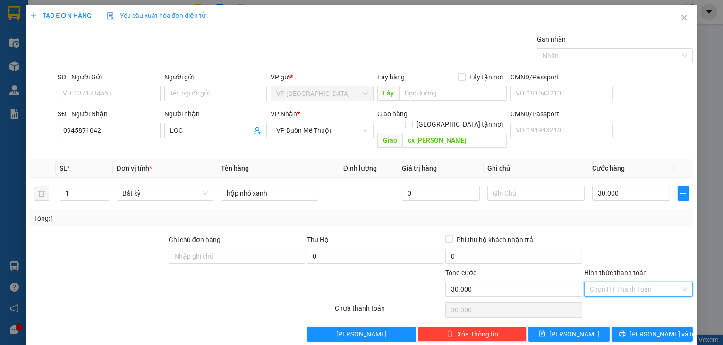
click at [663, 282] on input "Hình thức thanh toán" at bounding box center [635, 289] width 91 height 14
click at [640, 295] on div "Tại văn phòng" at bounding box center [633, 296] width 97 height 10
type input "0"
click at [551, 326] on button "[PERSON_NAME]" at bounding box center [569, 333] width 81 height 15
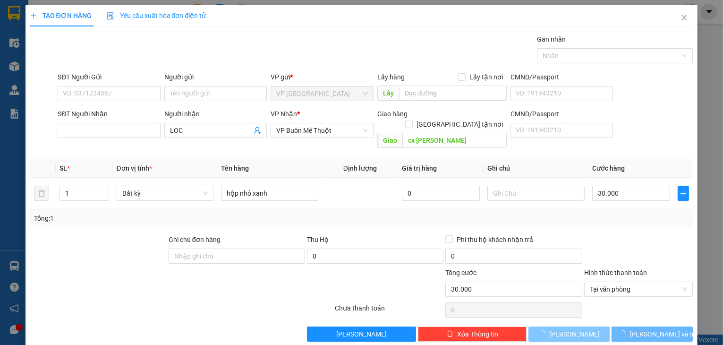
type input "0"
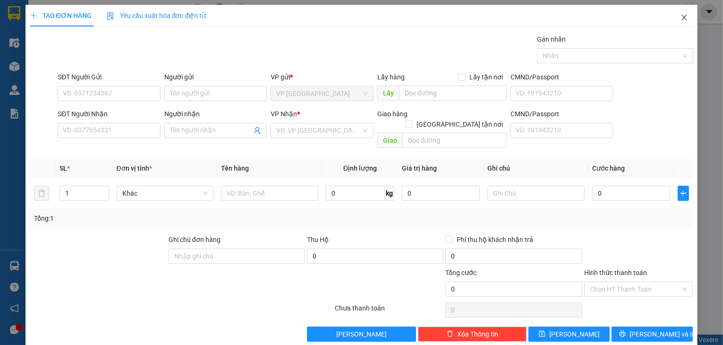
click at [678, 14] on span "Close" at bounding box center [684, 18] width 26 height 26
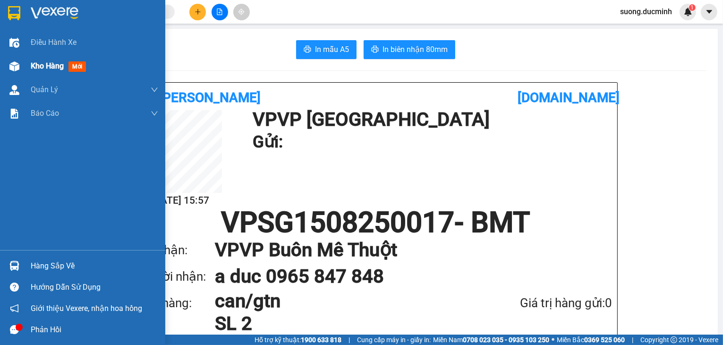
click at [45, 68] on span "Kho hàng" at bounding box center [47, 65] width 33 height 9
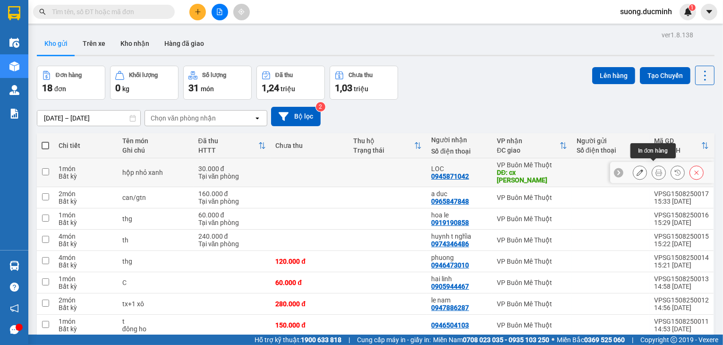
click at [652, 167] on button at bounding box center [658, 172] width 13 height 17
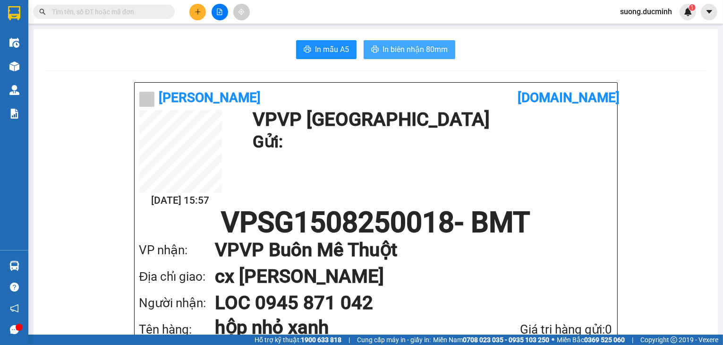
click at [401, 54] on span "In biên nhận 80mm" at bounding box center [415, 49] width 65 height 12
